Goal: Check status: Check status

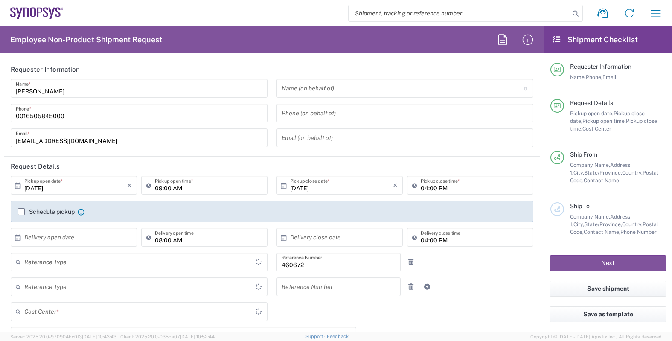
type input "Department"
type input "US01, FIN, Distri 460672"
type input "United States"
type input "Delivered at Place"
type input "California"
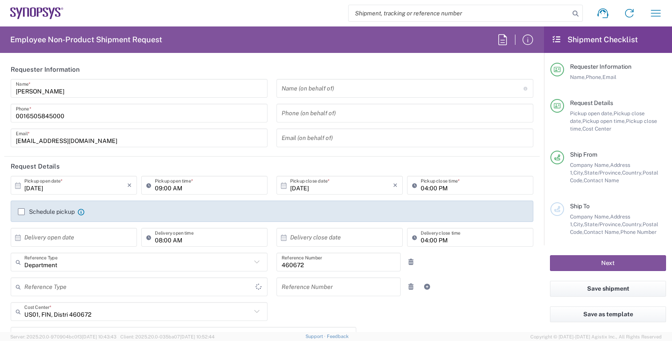
type input "United States"
type input "Headquarters USSV"
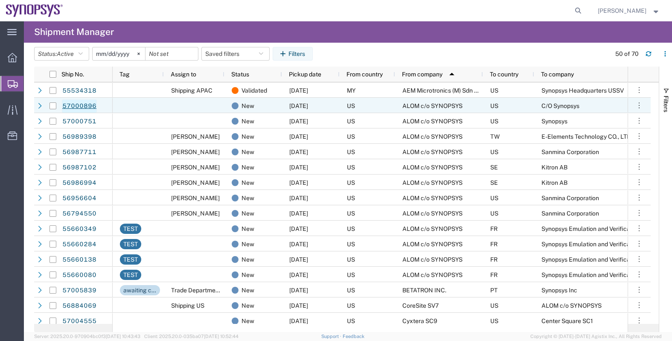
click at [87, 106] on link "57000896" at bounding box center [79, 106] width 35 height 14
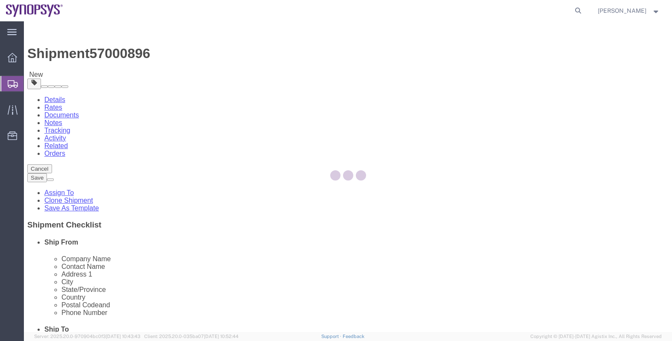
select select
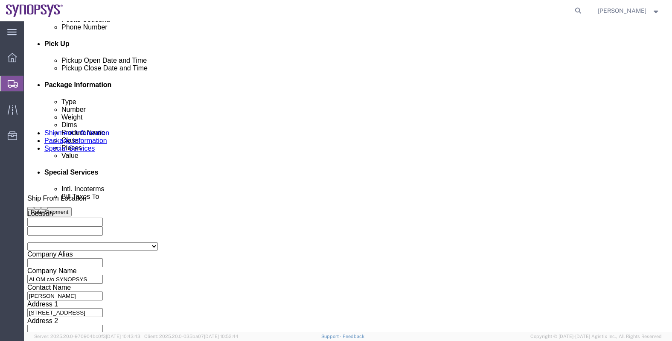
scroll to position [320, 0]
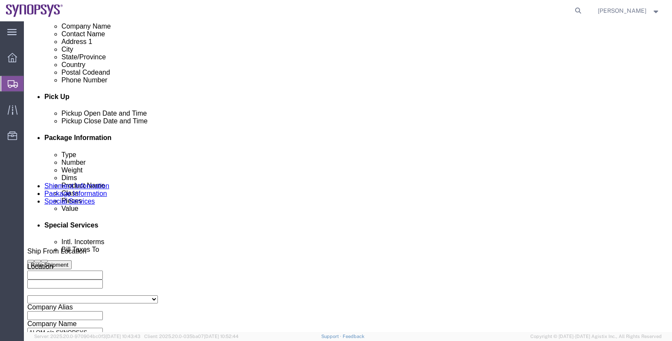
click div "[DATE] 9:49 AM"
click input "9:49 AM"
type input "M"
type input "3:00 PM"
click div "Open Time 3:00 PM [DATE] 9:49 AM - [DATE] 9:49 AM Cancel Apply"
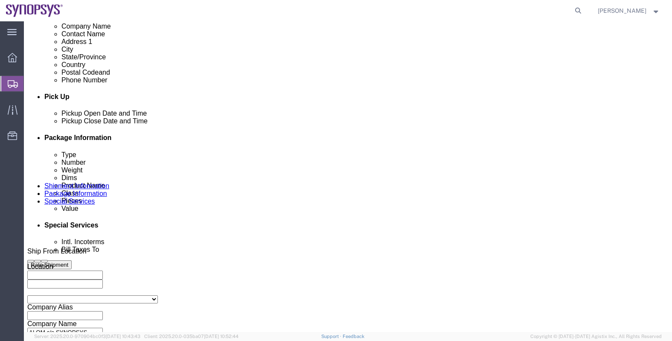
click button "Apply"
click div "[DATE] 4:00 PM"
type input "5:00 PM"
click button "Apply"
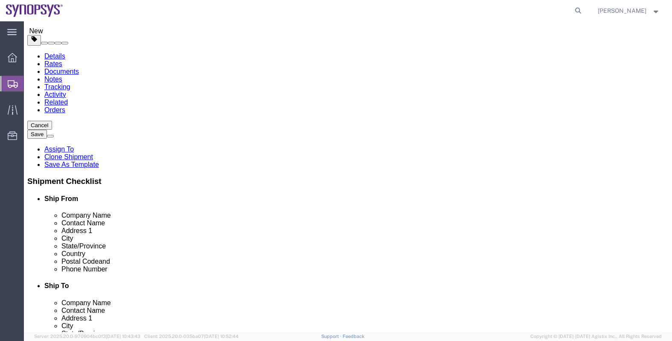
scroll to position [0, 0]
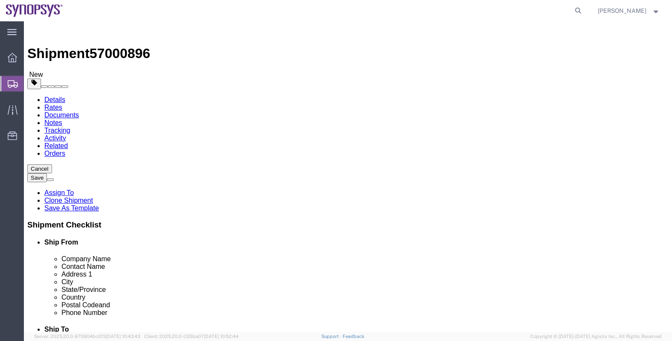
click button "Save"
click div
click p "Shipment information saved successfully."
click link "Assign To"
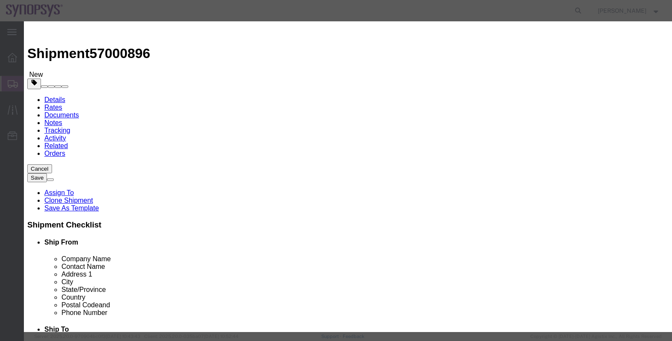
select select "117156"
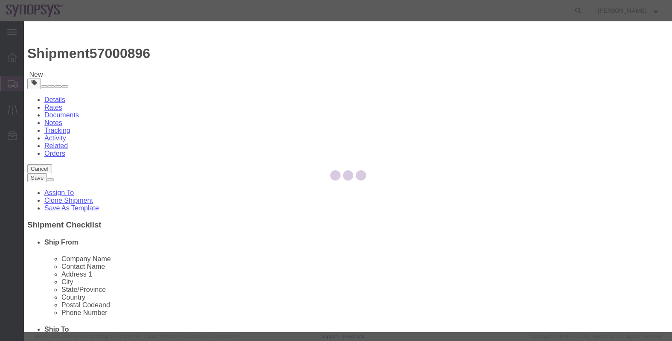
select select
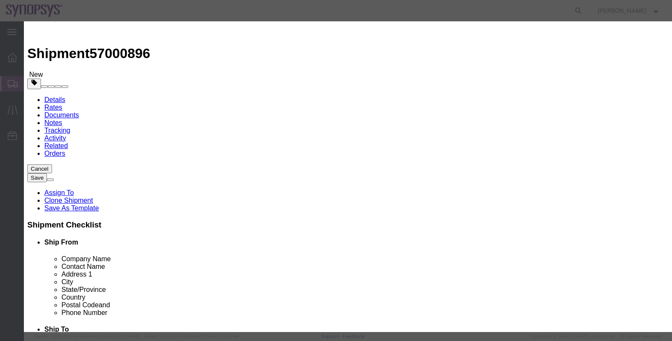
type input "raf"
select select "95522"
click label "Send notification email"
click input "Send notification email"
checkbox input "false"
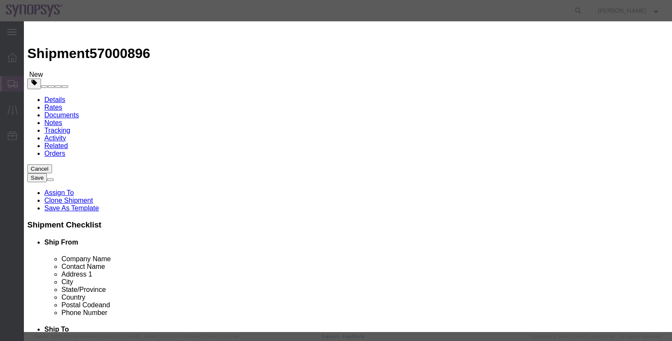
click button "Assign"
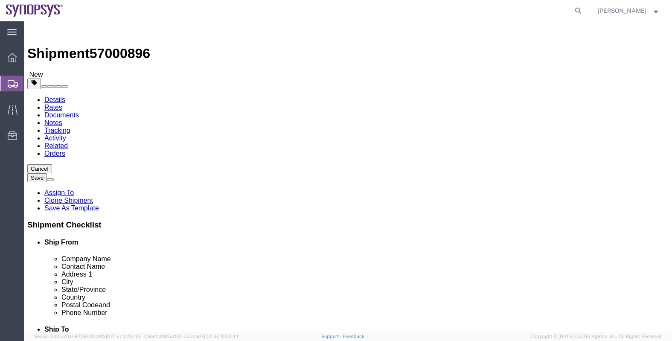
click icon
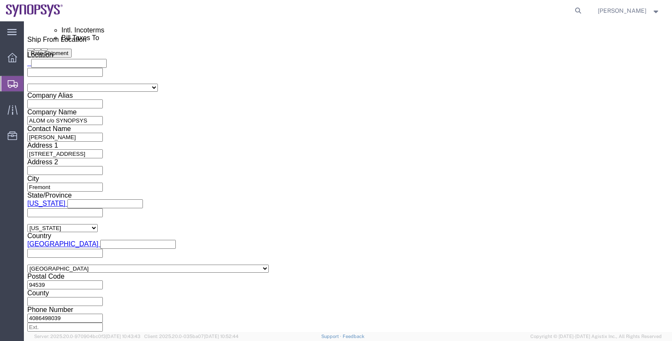
scroll to position [533, 0]
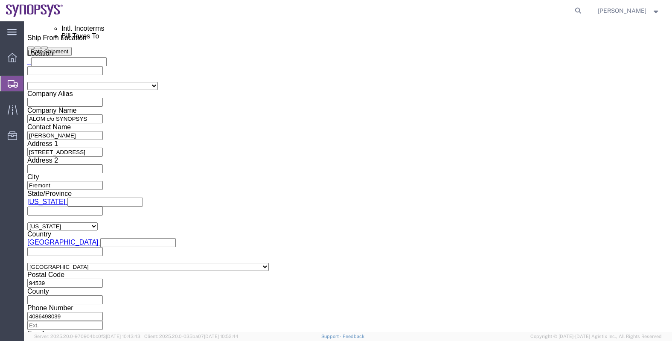
click ul "[EMAIL_ADDRESS][DOMAIN_NAME]"
type input "raf"
type input "[EMAIL_ADDRESS][DOMAIN_NAME]"
paste input "[EMAIL_ADDRESS][DOMAIN_NAME]"
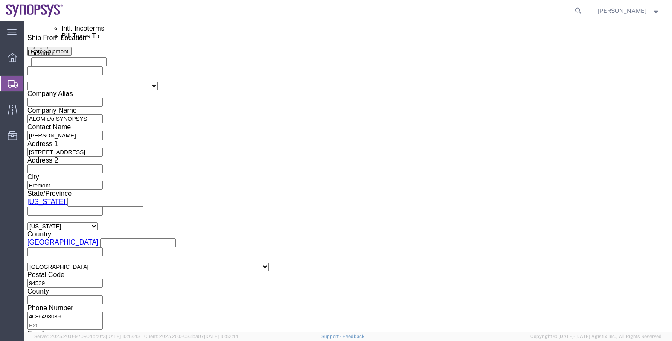
type input "[EMAIL_ADDRESS][DOMAIN_NAME]"
click button "Save"
click body "Shipment 57000896 New Details Rates Documents Notes Tracking Activity Related O…"
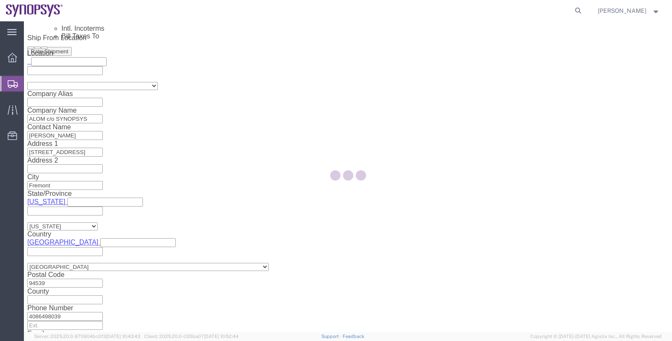
click at [122, 30] on div at bounding box center [348, 176] width 648 height 311
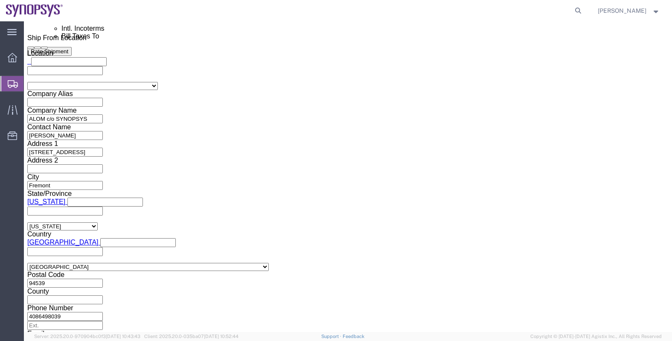
click span "57000896"
copy span "57000896"
click link "Documents"
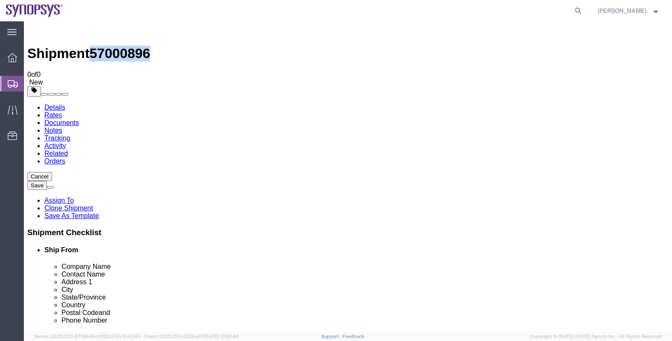
click at [30, 82] on span "Shipments" at bounding box center [26, 83] width 7 height 17
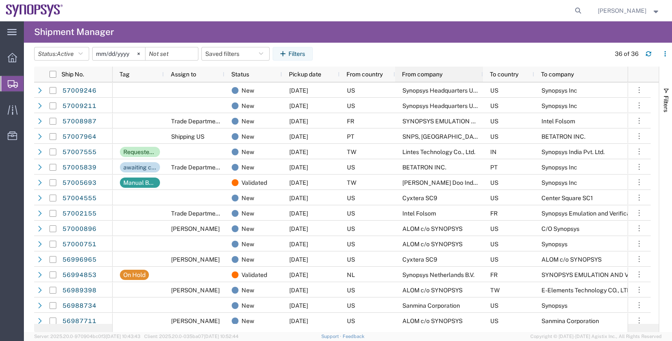
click at [419, 76] on span "From company" at bounding box center [422, 74] width 41 height 7
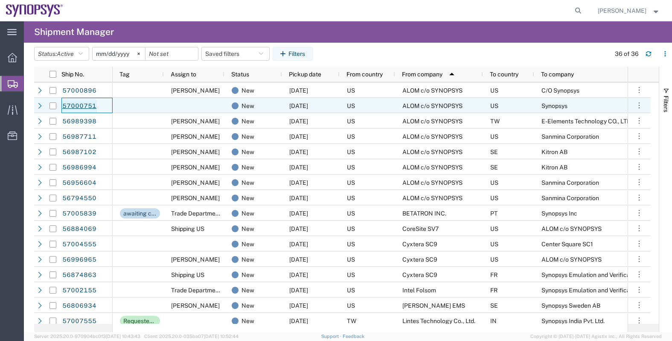
click at [78, 106] on link "57000751" at bounding box center [79, 106] width 35 height 14
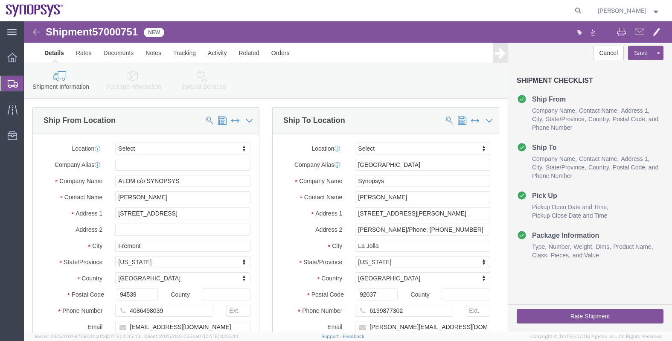
select select
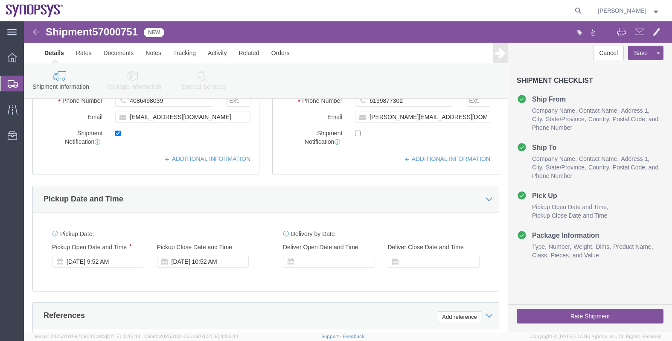
scroll to position [267, 0]
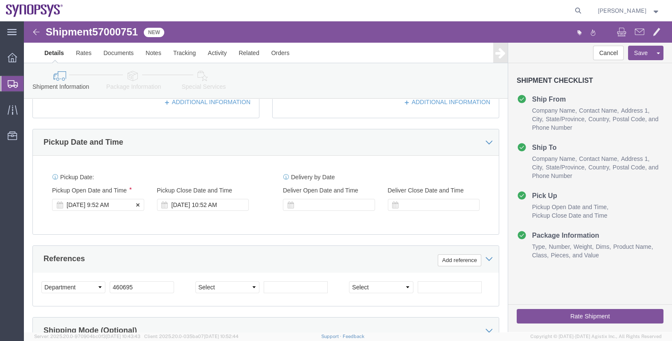
click div "[DATE] 9:52 AM"
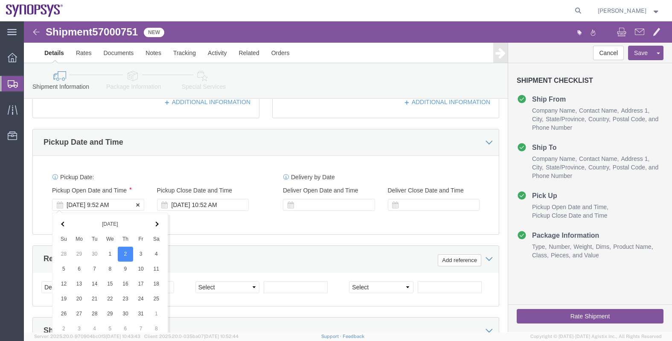
scroll to position [429, 0]
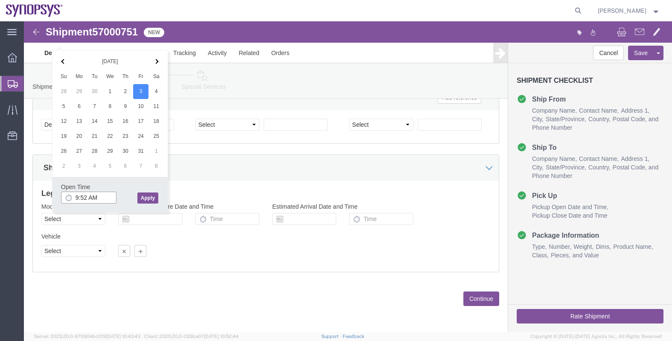
click input "9:52 AM"
type input "M"
type input "3p"
click button "Apply"
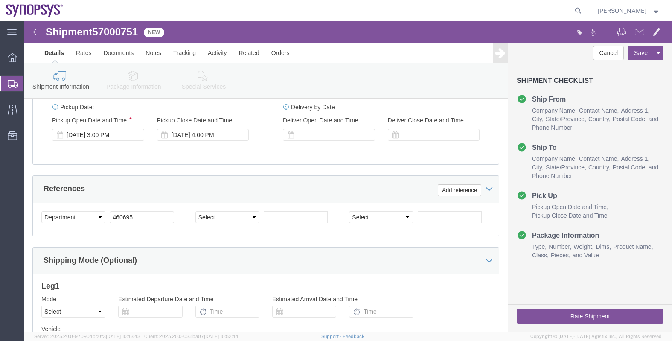
scroll to position [323, 0]
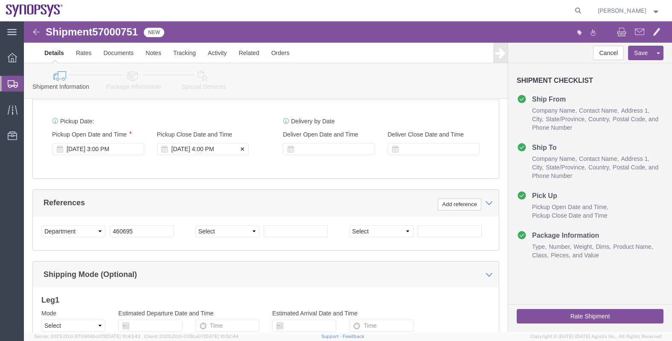
click div "[DATE] 4:00 PM"
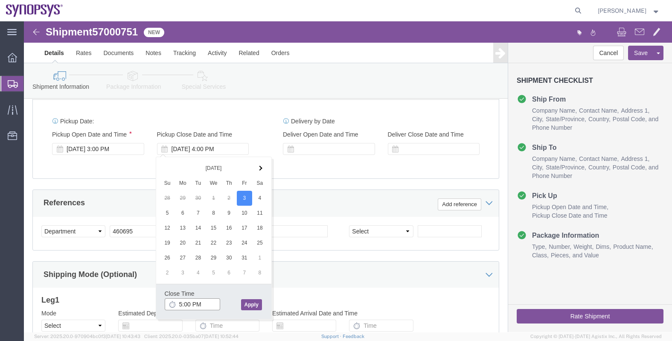
type input "5:00 PM"
click button "Apply"
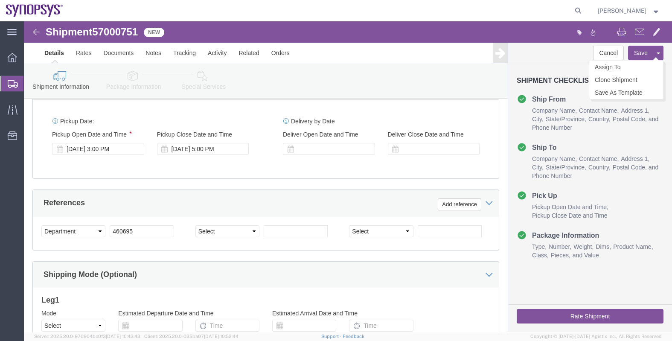
click button "Save"
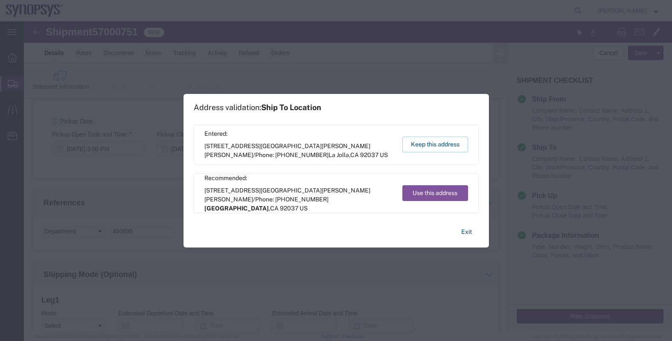
click at [427, 134] on div "Entered: [STREET_ADDRESS][GEOGRAPHIC_DATA][PERSON_NAME][PERSON_NAME]/Phone: (61…" at bounding box center [336, 145] width 285 height 40
click at [430, 140] on button "Keep this address" at bounding box center [435, 145] width 66 height 16
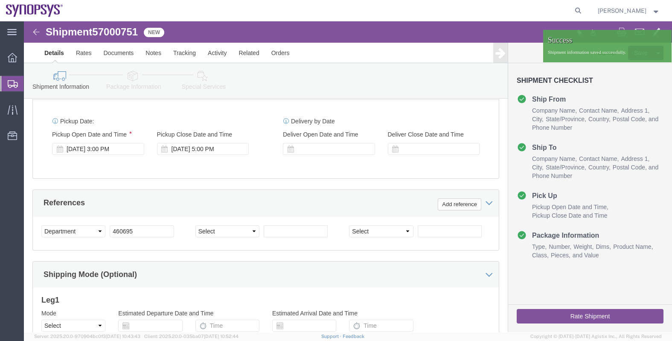
scroll to position [51, 0]
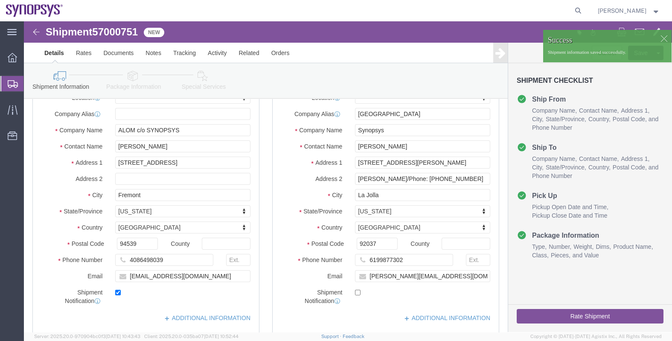
click div
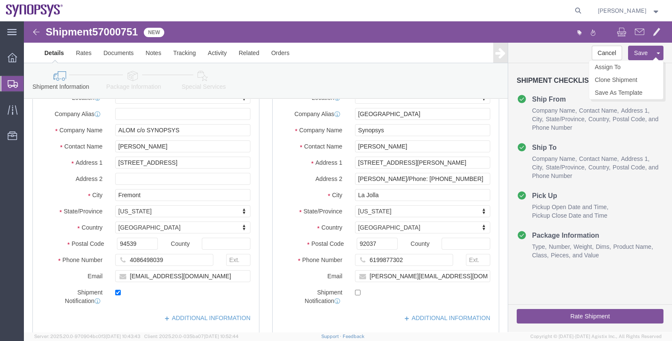
click span
click link "Assign To"
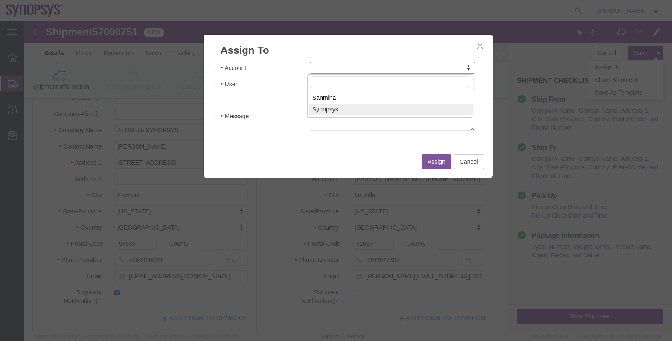
select select "117156"
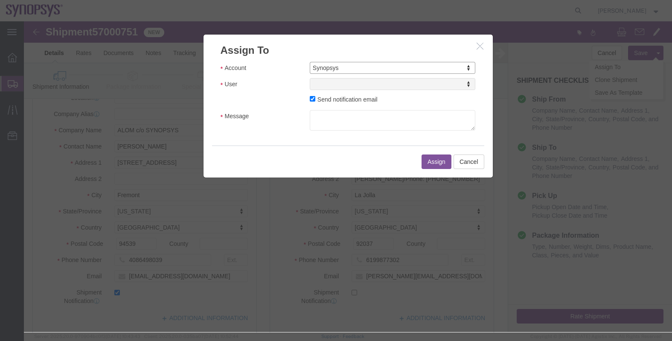
select select
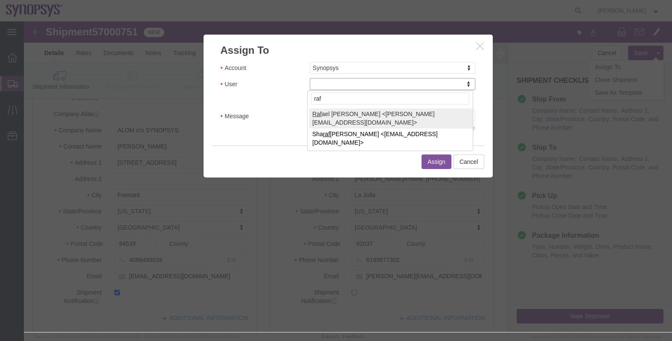
type input "raf"
select select "95522"
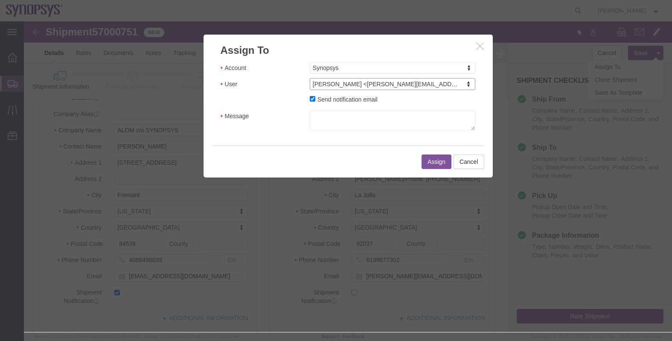
click label "Send notification email"
click input "Send notification email"
checkbox input "false"
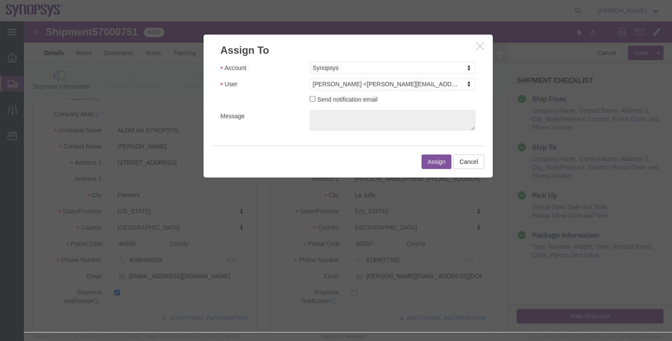
click button "Assign"
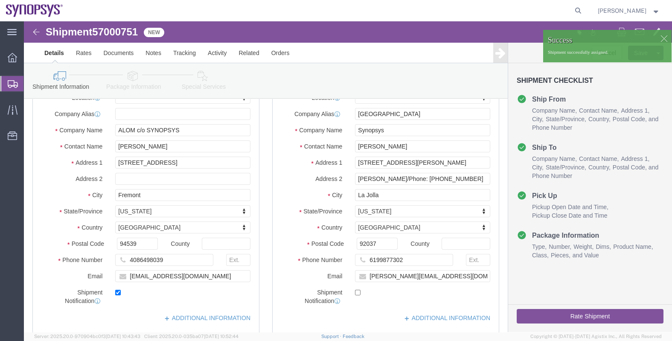
click span "57000751"
copy span "57000751"
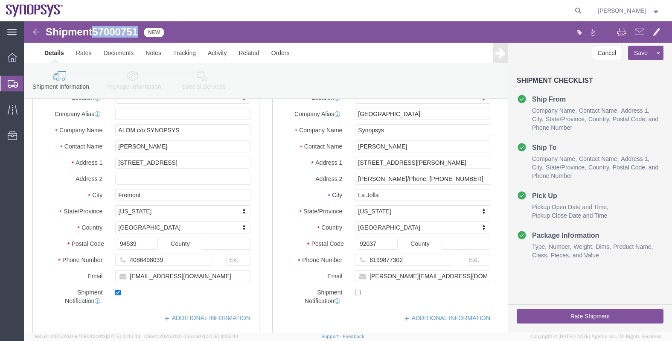
click icon
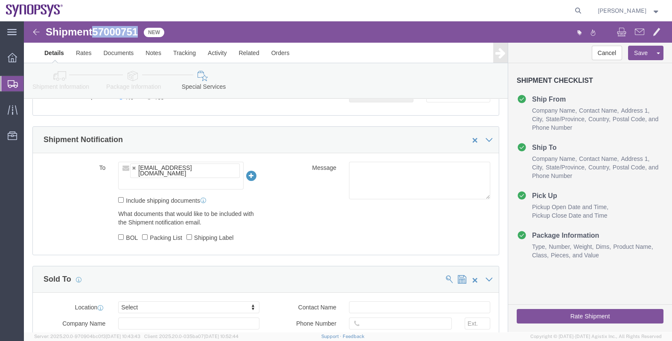
scroll to position [584, 0]
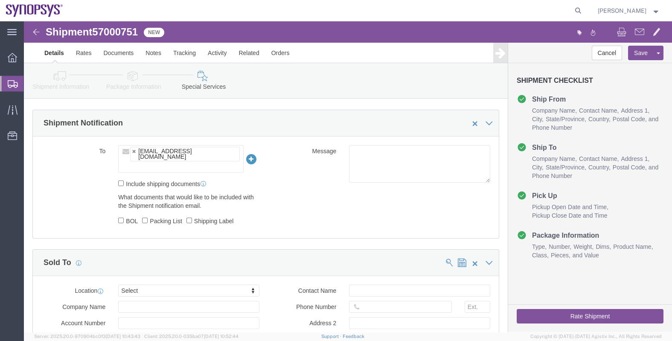
click input "text"
type input "raf"
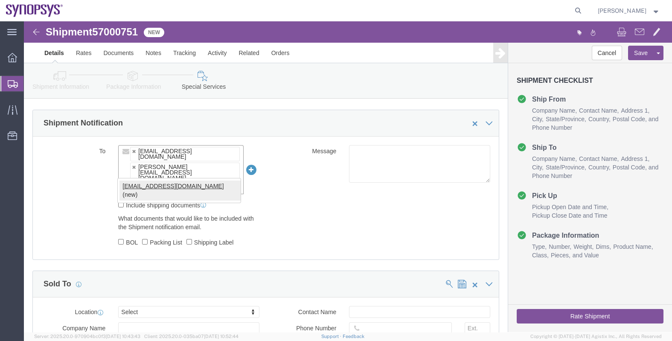
type input "[EMAIL_ADDRESS][DOMAIN_NAME]"
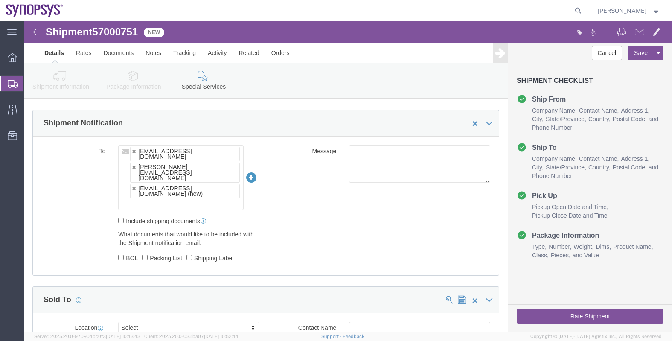
click ul "[EMAIL_ADDRESS][DOMAIN_NAME] [PERSON_NAME][EMAIL_ADDRESS][DOMAIN_NAME] [EMAIL_A…"
paste input "[EMAIL_ADDRESS][DOMAIN_NAME]"
type input "[EMAIL_ADDRESS][DOMAIN_NAME]"
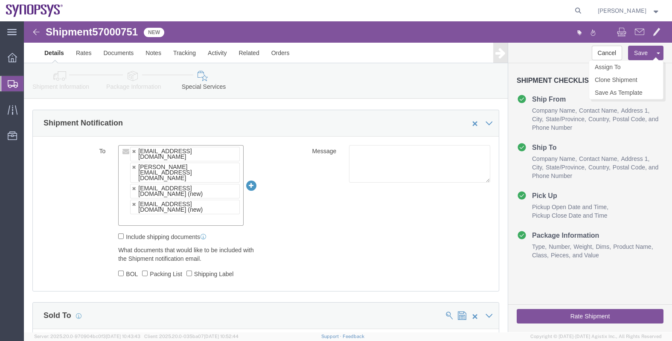
click button "Save"
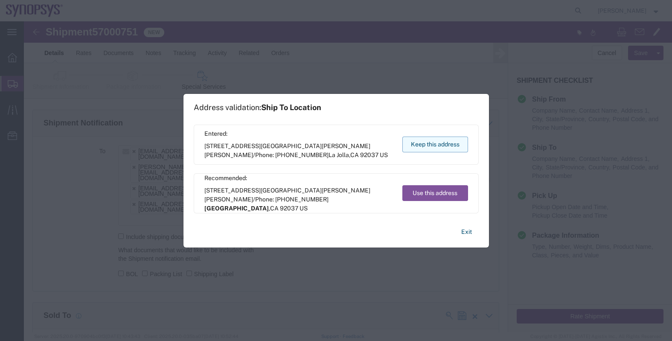
click at [437, 141] on button "Keep this address" at bounding box center [435, 145] width 66 height 16
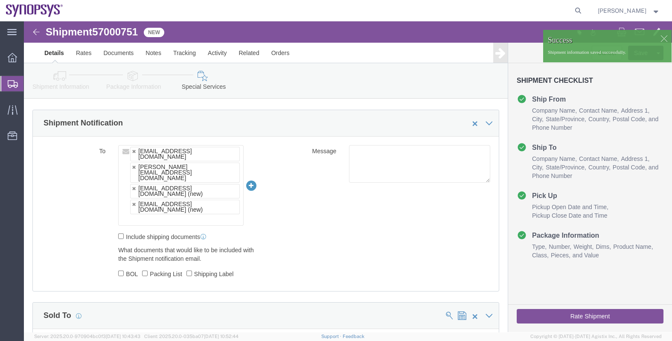
click span "57000751"
copy span "57000751"
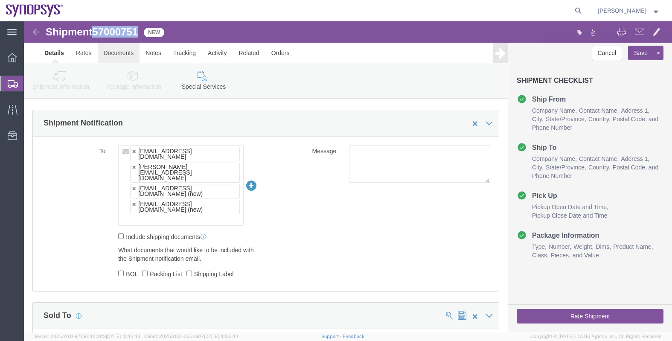
click link "Documents"
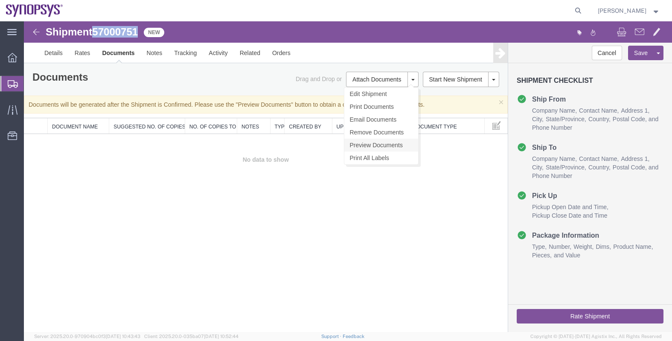
click at [373, 145] on link "Preview Documents" at bounding box center [381, 145] width 74 height 13
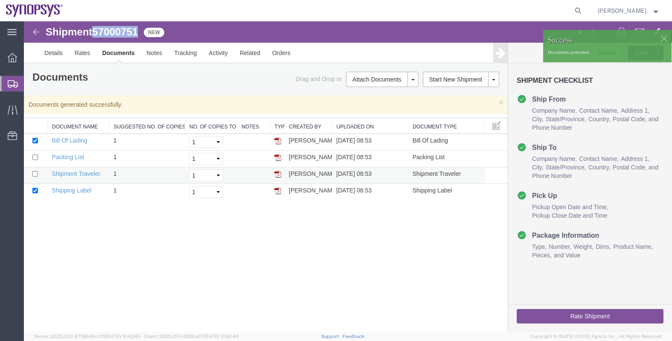
click at [278, 175] on img at bounding box center [277, 174] width 7 height 7
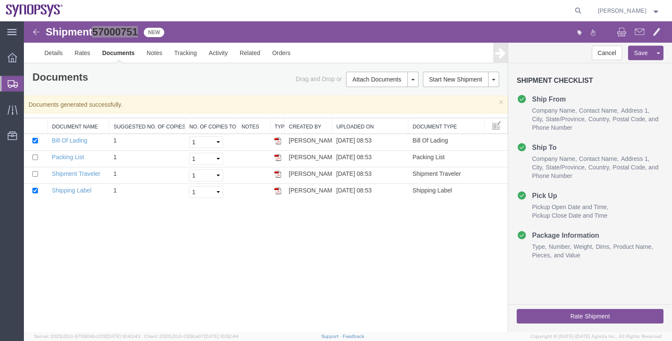
click at [30, 82] on span "Shipments" at bounding box center [26, 83] width 7 height 17
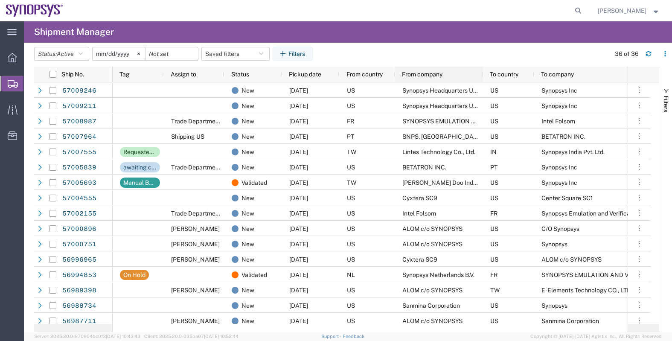
click at [422, 79] on div "From company" at bounding box center [441, 74] width 78 height 11
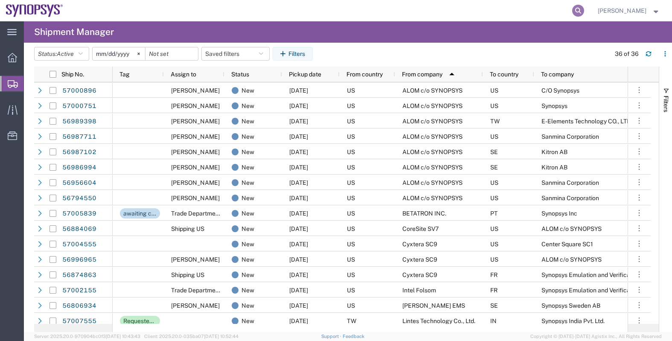
click at [584, 7] on icon at bounding box center [578, 11] width 12 height 12
click at [510, 16] on input "search" at bounding box center [442, 10] width 259 height 20
paste input "56994172"
type input "56994172"
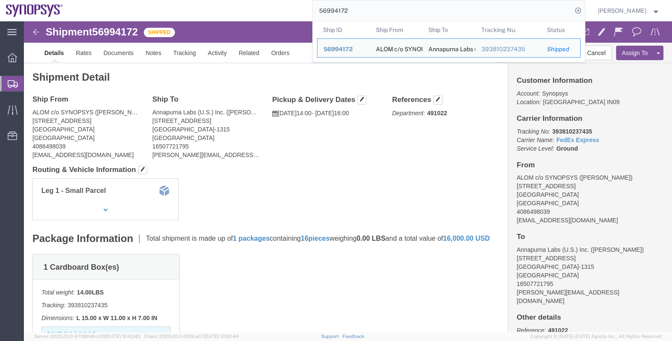
click div "Shipment Detail Ship From ALOM c/o SYNOPSYS ([PERSON_NAME]) [STREET_ADDRESS] [G…"
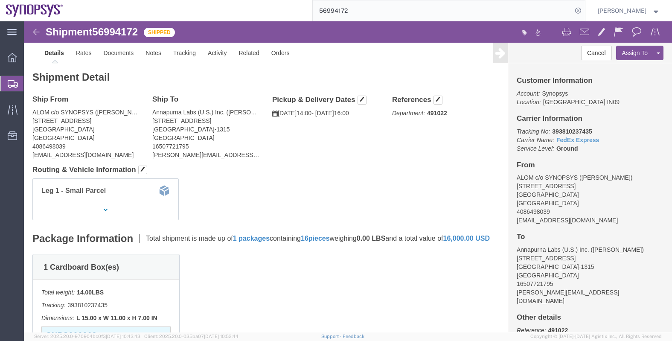
click at [30, 85] on span "Shipments" at bounding box center [26, 83] width 7 height 17
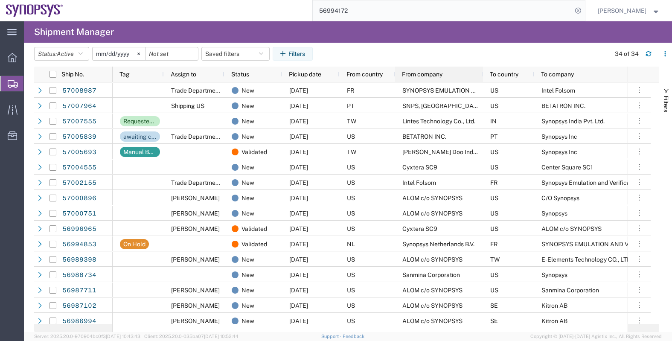
click at [423, 76] on span "From company" at bounding box center [422, 74] width 41 height 7
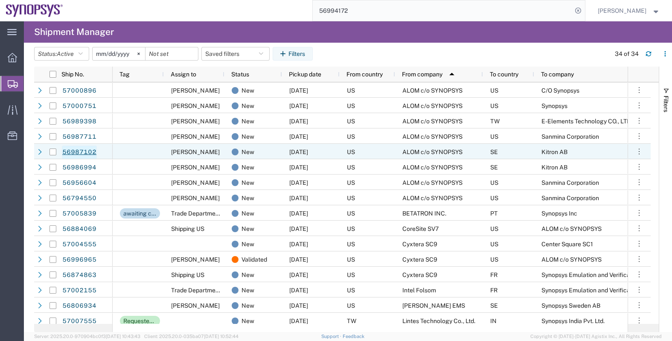
click at [84, 152] on link "56987102" at bounding box center [79, 153] width 35 height 14
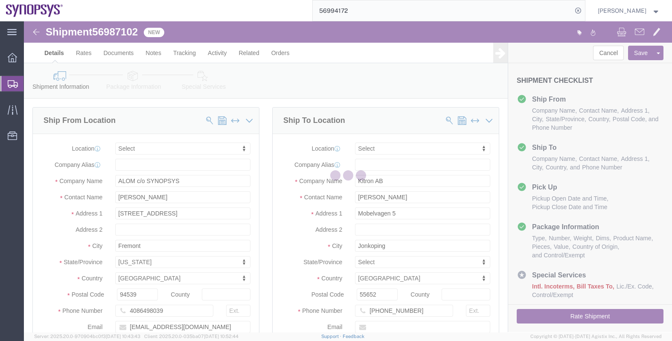
select select
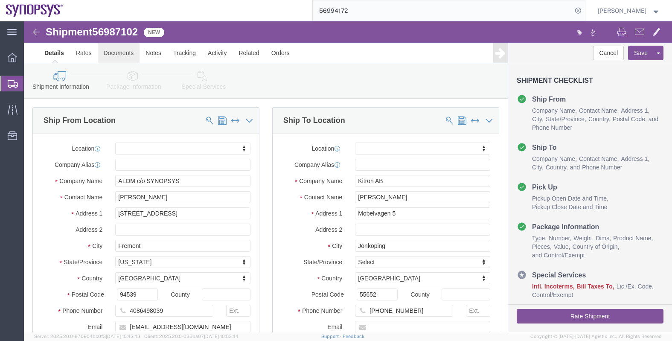
click link "Documents"
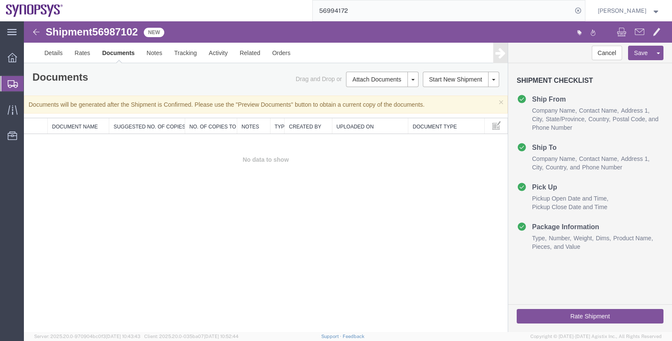
click at [132, 38] on div "Shipment 56987102 0 of 0 New" at bounding box center [186, 34] width 323 height 16
click at [122, 28] on span "56987102" at bounding box center [115, 32] width 46 height 12
copy span "56987102"
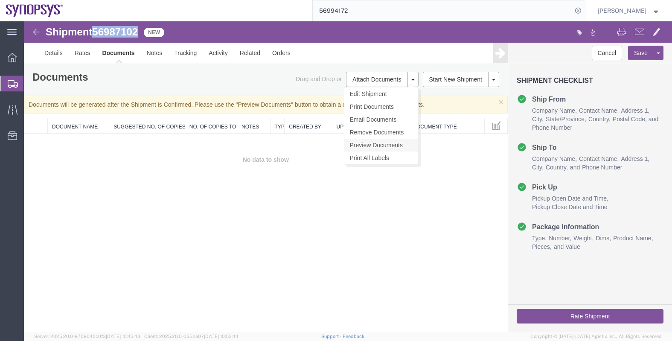
click at [388, 146] on link "Preview Documents" at bounding box center [381, 145] width 74 height 13
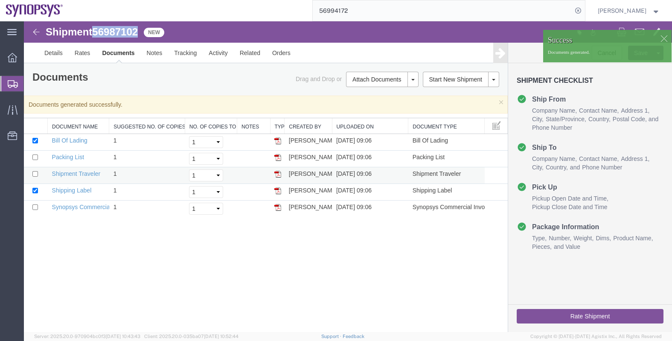
click at [279, 172] on img at bounding box center [277, 174] width 7 height 7
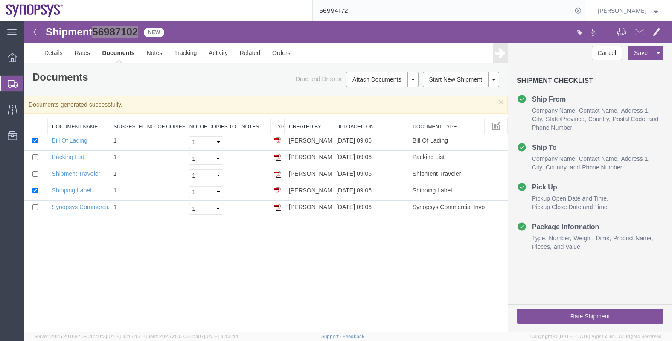
drag, startPoint x: 39, startPoint y: 81, endPoint x: 47, endPoint y: 82, distance: 8.2
click at [30, 81] on span "Shipments" at bounding box center [26, 83] width 7 height 17
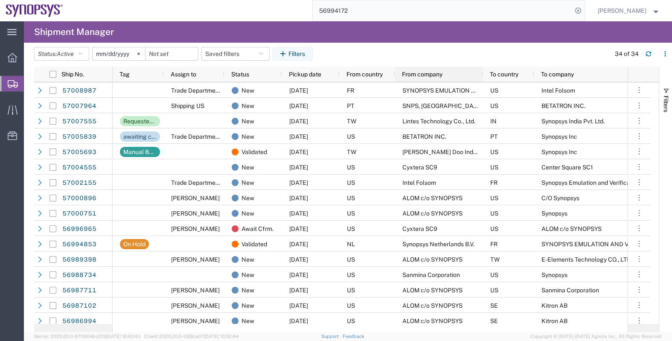
click at [419, 73] on span "From company" at bounding box center [422, 74] width 41 height 7
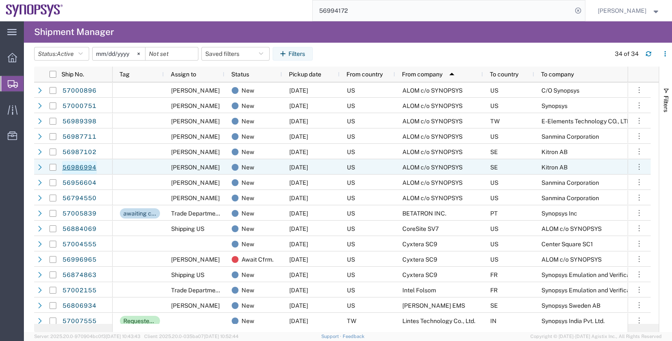
click at [77, 167] on link "56986994" at bounding box center [79, 168] width 35 height 14
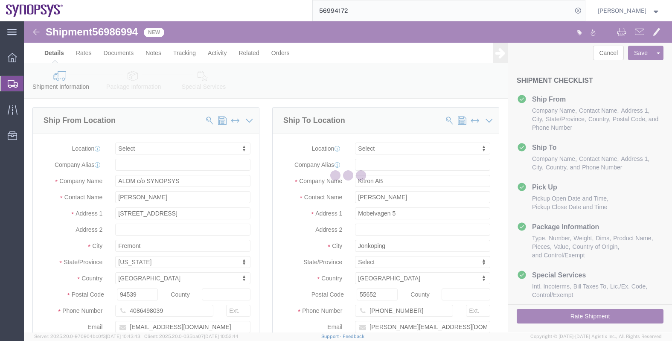
select select
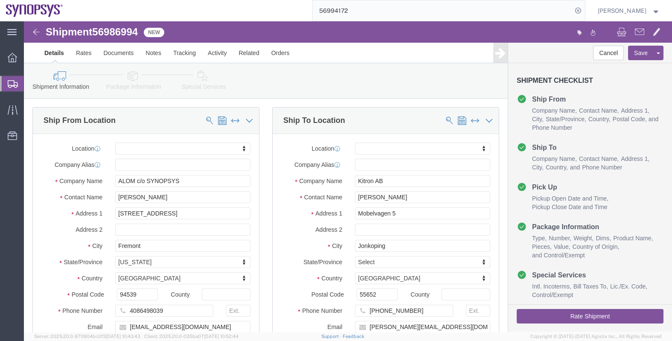
click span "56986994"
copy span "56986994"
click link "Documents"
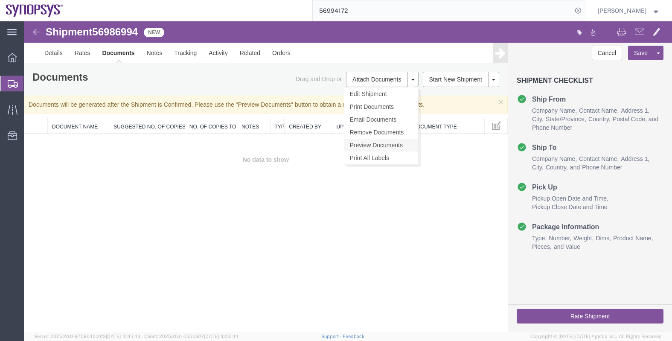
click at [367, 148] on link "Preview Documents" at bounding box center [381, 145] width 74 height 13
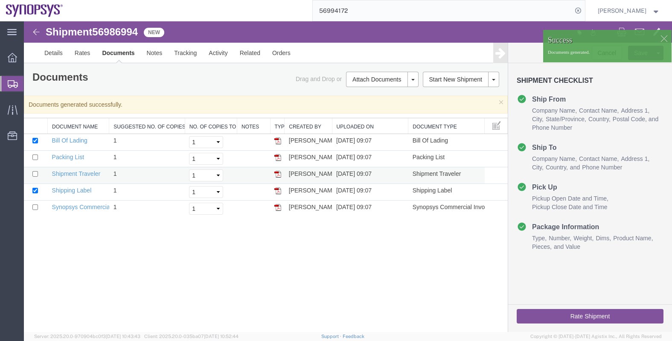
click at [276, 173] on img at bounding box center [277, 174] width 7 height 7
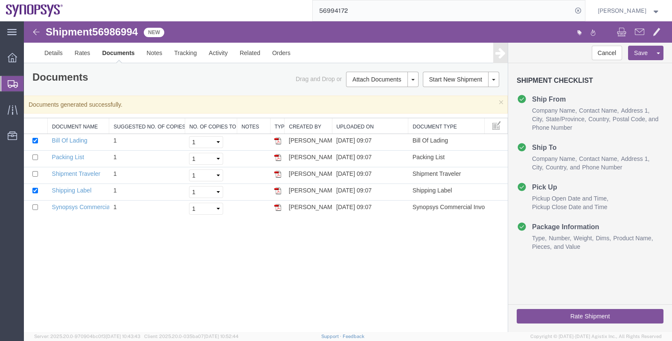
click at [28, 86] on span "Shipments" at bounding box center [26, 83] width 7 height 17
